Goal: Task Accomplishment & Management: Use online tool/utility

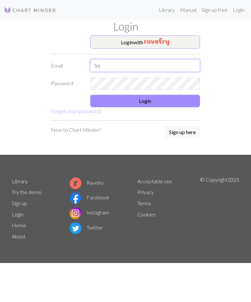
type input "S"
type input "s"
type input "F"
type input "[EMAIL_ADDRESS][DOMAIN_NAME]"
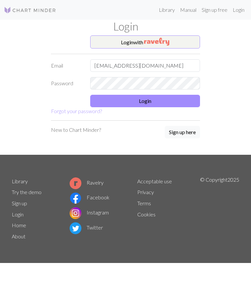
click at [125, 96] on button "Login" at bounding box center [145, 101] width 110 height 12
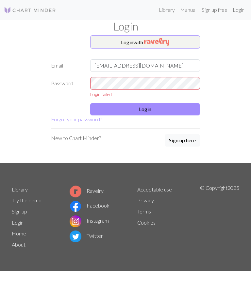
click at [122, 103] on button "Login" at bounding box center [145, 109] width 110 height 12
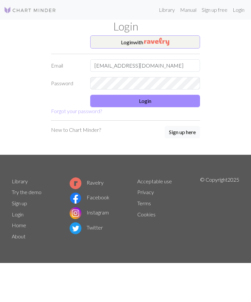
click at [109, 101] on button "Login" at bounding box center [145, 101] width 110 height 12
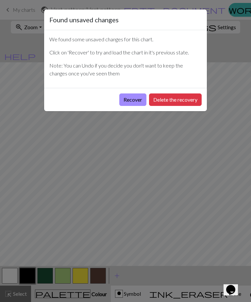
click at [120, 100] on button "Recover" at bounding box center [133, 99] width 27 height 12
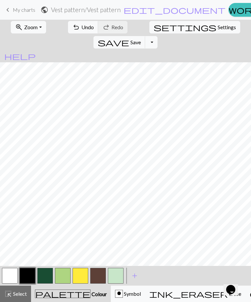
click at [72, 25] on span "undo" at bounding box center [76, 27] width 8 height 9
click at [29, 26] on span "Zoom" at bounding box center [30, 27] width 13 height 6
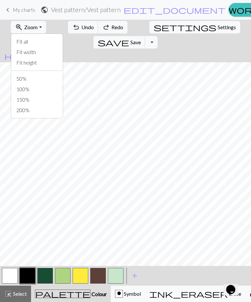
click at [16, 43] on button "Fit all" at bounding box center [37, 41] width 52 height 10
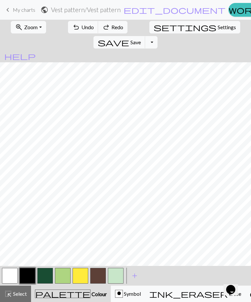
scroll to position [21, 0]
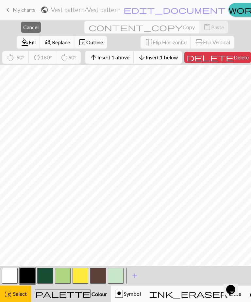
click at [234, 59] on span "Delete" at bounding box center [241, 57] width 15 height 6
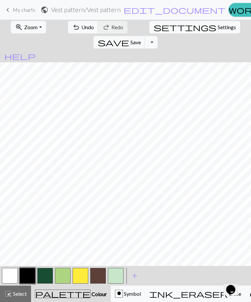
scroll to position [8, 0]
click at [129, 38] on span "save" at bounding box center [113, 42] width 31 height 9
click at [58, 1] on nav "keyboard_arrow_left My charts public Vest pattern / Vest pattern edit_document …" at bounding box center [125, 10] width 251 height 20
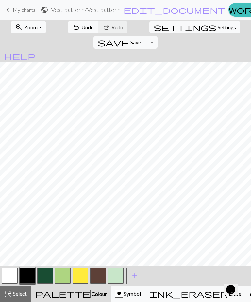
click at [74, 23] on button "undo Undo Undo" at bounding box center [83, 27] width 30 height 12
click at [36, 29] on button "zoom_in Zoom Zoom" at bounding box center [28, 27] width 35 height 12
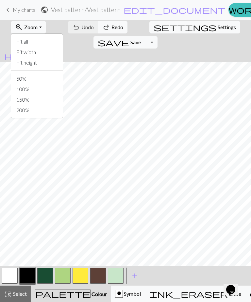
click at [18, 42] on button "Fit all" at bounding box center [37, 41] width 52 height 10
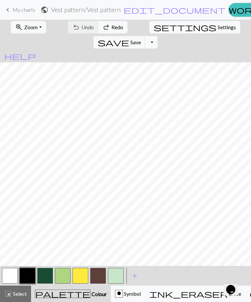
scroll to position [8, 0]
click at [32, 32] on button "zoom_in Zoom Zoom" at bounding box center [28, 27] width 35 height 12
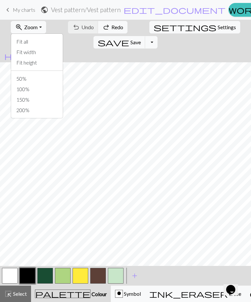
click at [16, 43] on button "Fit all" at bounding box center [37, 41] width 52 height 10
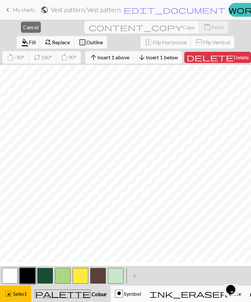
scroll to position [4, 0]
click at [21, 24] on button "close Cancel" at bounding box center [31, 27] width 20 height 11
click at [26, 27] on span "Cancel" at bounding box center [30, 27] width 15 height 6
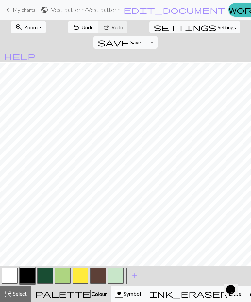
scroll to position [1, 9]
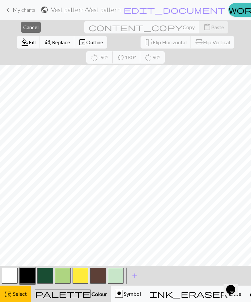
click at [29, 23] on button "close Cancel" at bounding box center [31, 27] width 20 height 11
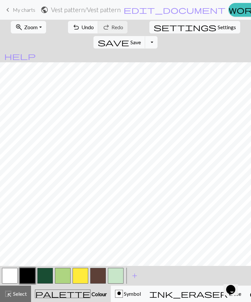
click at [82, 24] on span "Undo" at bounding box center [88, 27] width 12 height 6
click at [24, 25] on span "Zoom" at bounding box center [30, 27] width 13 height 6
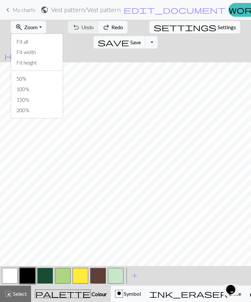
click at [16, 83] on button "50%" at bounding box center [37, 78] width 52 height 10
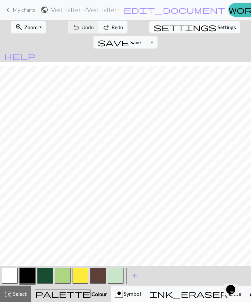
scroll to position [4, 0]
click at [218, 28] on span "Settings" at bounding box center [227, 27] width 18 height 8
select select "aran"
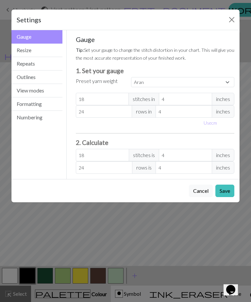
click at [29, 50] on button "Resize" at bounding box center [36, 50] width 51 height 13
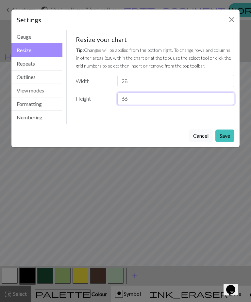
click at [168, 97] on input "66" at bounding box center [176, 98] width 117 height 12
type input "6"
type input "69"
click at [223, 134] on button "Save" at bounding box center [225, 135] width 19 height 12
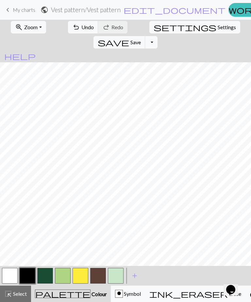
click at [141, 39] on span "Save" at bounding box center [136, 42] width 10 height 6
click at [31, 26] on span "Zoom" at bounding box center [30, 27] width 13 height 6
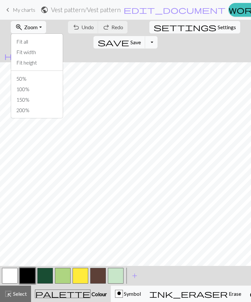
click at [54, 40] on button "Fit all" at bounding box center [37, 41] width 52 height 10
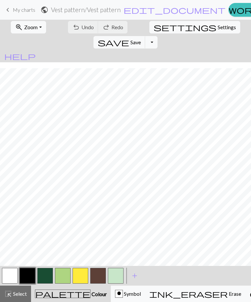
scroll to position [74, 0]
click at [82, 27] on span "Undo" at bounding box center [88, 27] width 12 height 6
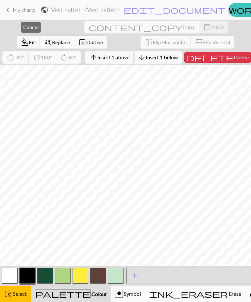
click at [234, 56] on span "Delete" at bounding box center [241, 57] width 15 height 6
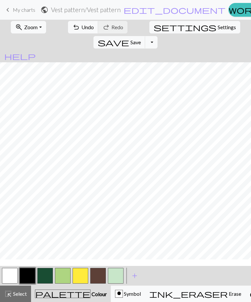
scroll to position [70, 0]
click at [82, 26] on span "Undo" at bounding box center [88, 27] width 12 height 6
click at [82, 30] on span "Undo" at bounding box center [88, 27] width 12 height 6
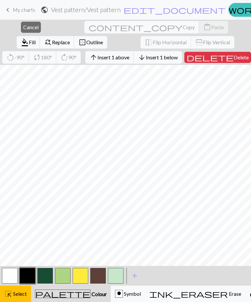
scroll to position [48, 0]
click at [234, 60] on span "Delete" at bounding box center [241, 57] width 15 height 6
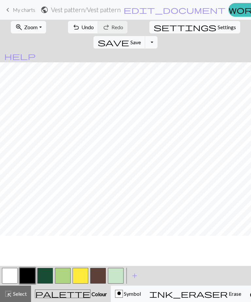
scroll to position [15, 0]
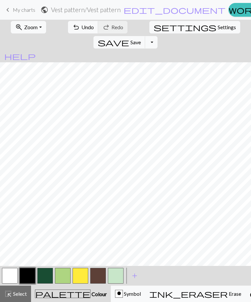
click at [82, 28] on span "Undo" at bounding box center [88, 27] width 12 height 6
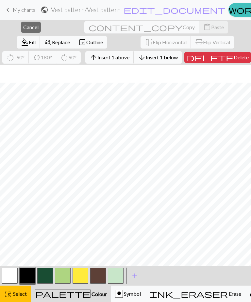
scroll to position [45, 0]
click at [234, 59] on span "Delete" at bounding box center [241, 57] width 15 height 6
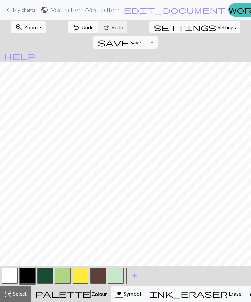
scroll to position [0, 0]
click at [154, 28] on span "settings" at bounding box center [185, 27] width 63 height 9
select select "aran"
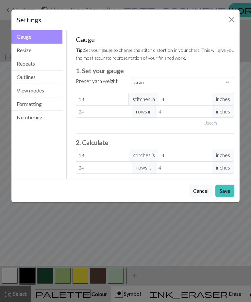
click at [62, 46] on button "Resize" at bounding box center [36, 50] width 51 height 13
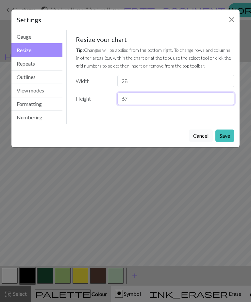
click at [191, 99] on input "67" at bounding box center [176, 98] width 117 height 12
type input "69"
click at [226, 132] on button "Save" at bounding box center [225, 135] width 19 height 12
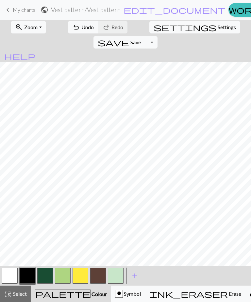
click at [72, 25] on span "undo" at bounding box center [76, 27] width 8 height 9
click at [72, 26] on span "undo" at bounding box center [76, 27] width 8 height 9
click at [72, 28] on span "undo" at bounding box center [76, 27] width 8 height 9
click at [102, 25] on span "redo" at bounding box center [106, 27] width 8 height 9
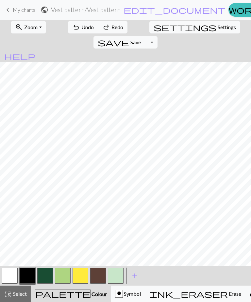
click at [102, 26] on span "redo" at bounding box center [106, 27] width 8 height 9
click at [154, 30] on span "settings" at bounding box center [185, 27] width 63 height 9
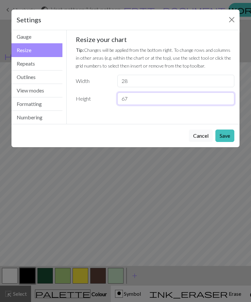
click at [134, 98] on input "67" at bounding box center [176, 98] width 117 height 12
type input "69"
click at [227, 132] on button "Save" at bounding box center [225, 135] width 19 height 12
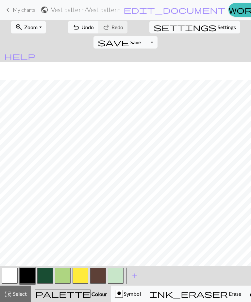
scroll to position [18, 0]
click at [82, 29] on span "Undo" at bounding box center [88, 27] width 12 height 6
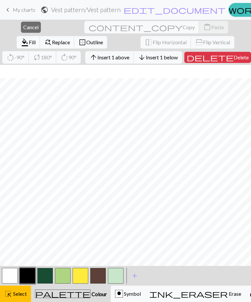
scroll to position [48, 0]
click at [215, 61] on button "delete Delete" at bounding box center [218, 57] width 67 height 11
click at [234, 58] on span "Delete" at bounding box center [241, 57] width 15 height 6
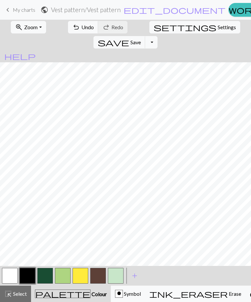
scroll to position [0, 0]
click at [82, 27] on span "Undo" at bounding box center [88, 27] width 12 height 6
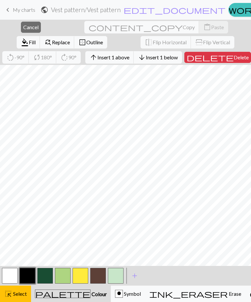
click at [98, 56] on span "Insert 1 above" at bounding box center [114, 57] width 32 height 6
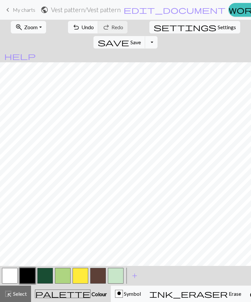
click at [82, 27] on span "Undo" at bounding box center [88, 27] width 12 height 6
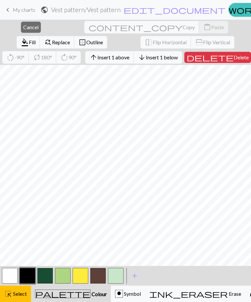
click at [98, 55] on span "Insert 1 above" at bounding box center [114, 57] width 32 height 6
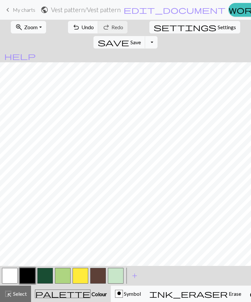
scroll to position [12, 0]
click at [12, 293] on span "Select" at bounding box center [19, 293] width 15 height 6
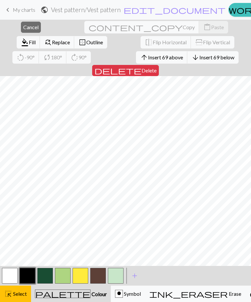
click at [26, 25] on span "Cancel" at bounding box center [30, 27] width 15 height 6
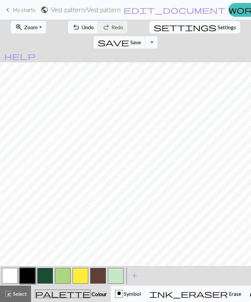
click at [77, 31] on button "undo Undo Undo" at bounding box center [83, 27] width 30 height 12
click at [82, 29] on span "Undo" at bounding box center [88, 27] width 12 height 6
click at [17, 296] on span "Select" at bounding box center [19, 293] width 15 height 6
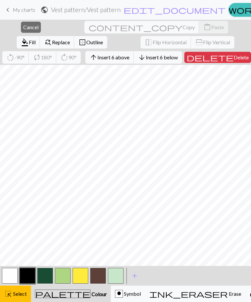
click at [28, 25] on span "Cancel" at bounding box center [30, 27] width 15 height 6
click at [27, 26] on span "Cancel" at bounding box center [30, 27] width 15 height 6
click at [28, 28] on span "Cancel" at bounding box center [30, 27] width 15 height 6
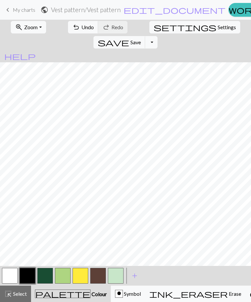
click at [72, 29] on span "undo" at bounding box center [76, 27] width 8 height 9
click at [20, 293] on span "Select" at bounding box center [19, 293] width 15 height 6
click at [11, 277] on button "button" at bounding box center [10, 275] width 16 height 16
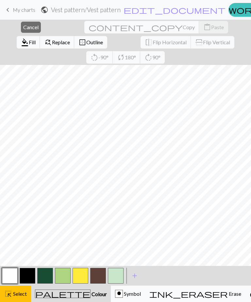
click at [28, 26] on span "Cancel" at bounding box center [30, 27] width 15 height 6
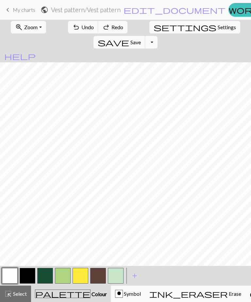
click at [91, 297] on span "Colour" at bounding box center [99, 293] width 16 height 6
click at [9, 277] on button "button" at bounding box center [10, 275] width 16 height 16
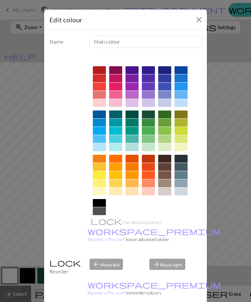
click at [199, 19] on button "Close" at bounding box center [199, 19] width 10 height 10
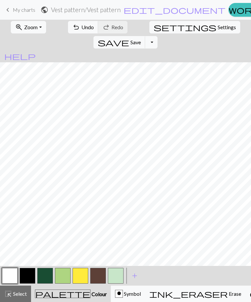
click at [141, 39] on span "Save" at bounding box center [136, 42] width 10 height 6
click at [18, 291] on span "Select" at bounding box center [19, 293] width 15 height 6
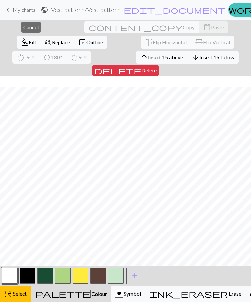
scroll to position [48, 0]
click at [84, 24] on button "content_copy Copy" at bounding box center [141, 27] width 115 height 12
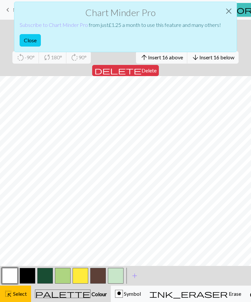
click at [227, 8] on button "Close" at bounding box center [229, 11] width 16 height 18
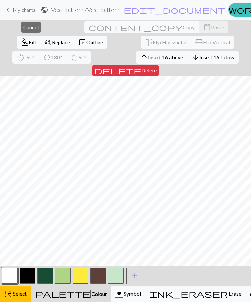
click at [23, 26] on span "Cancel" at bounding box center [30, 27] width 15 height 6
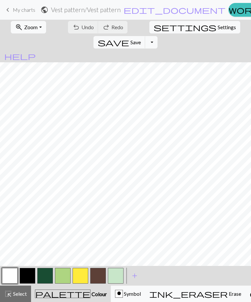
scroll to position [0, 0]
click at [129, 38] on span "save" at bounding box center [113, 42] width 31 height 9
click at [146, 36] on button "save Save Save" at bounding box center [120, 42] width 52 height 12
